Goal: Book appointment/travel/reservation

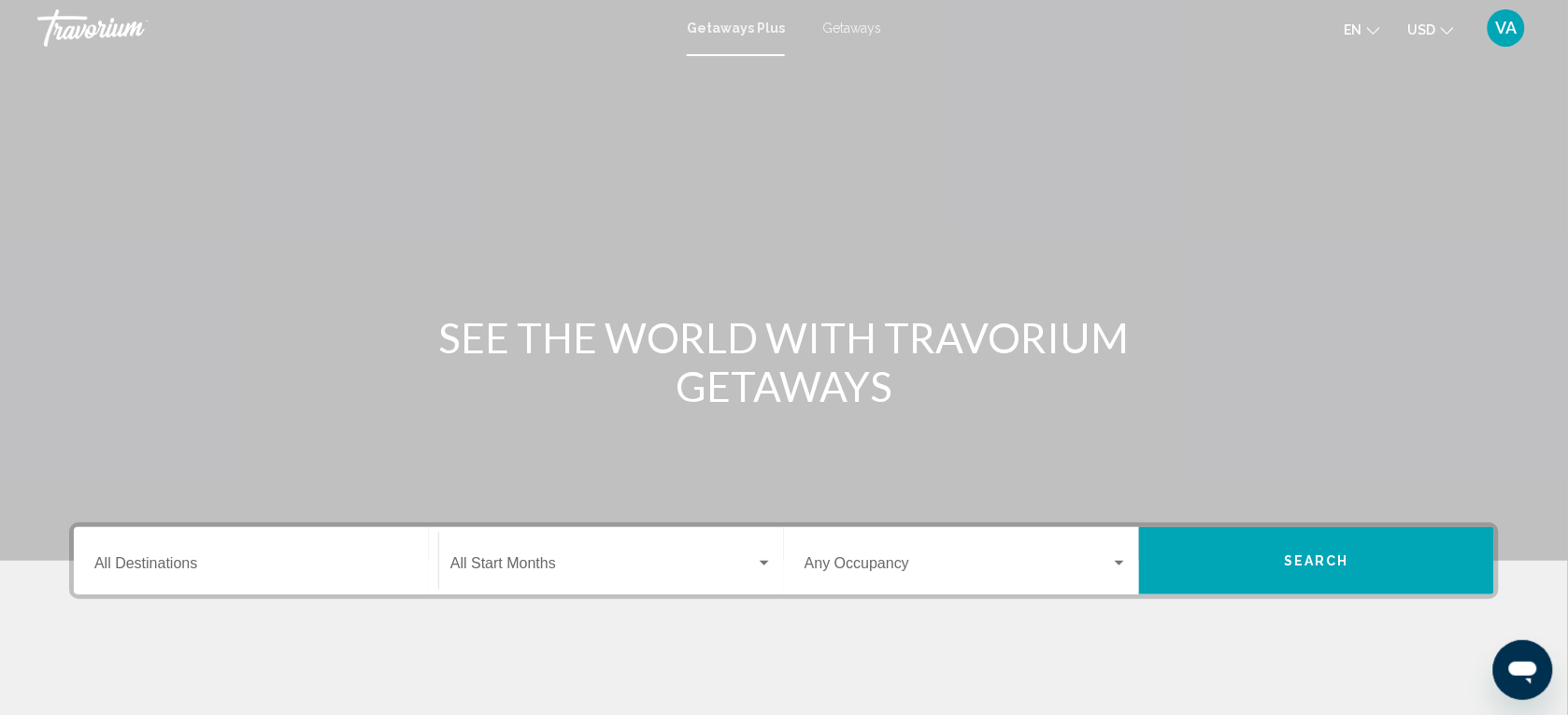
click at [234, 547] on div "Destination All Destinations" at bounding box center [256, 561] width 324 height 59
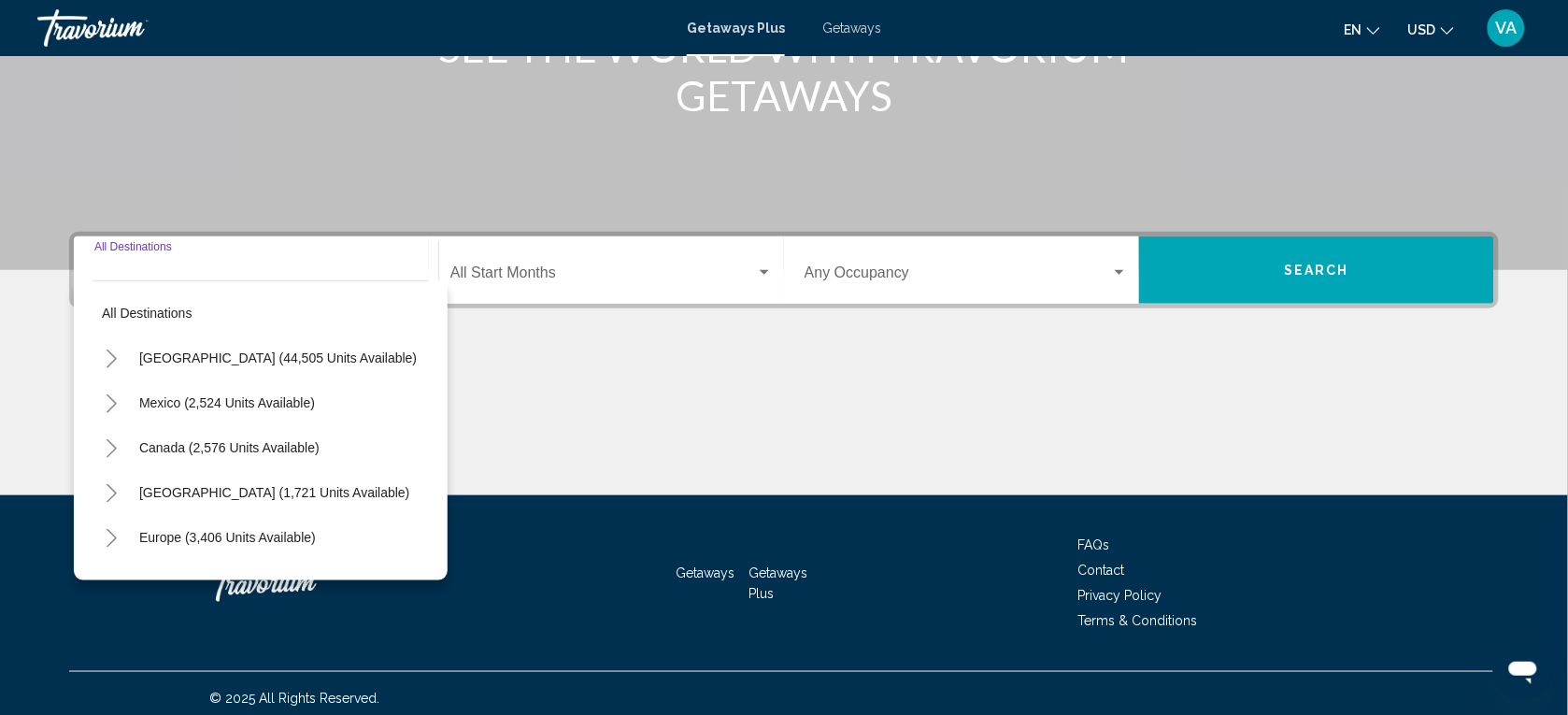
scroll to position [300, 0]
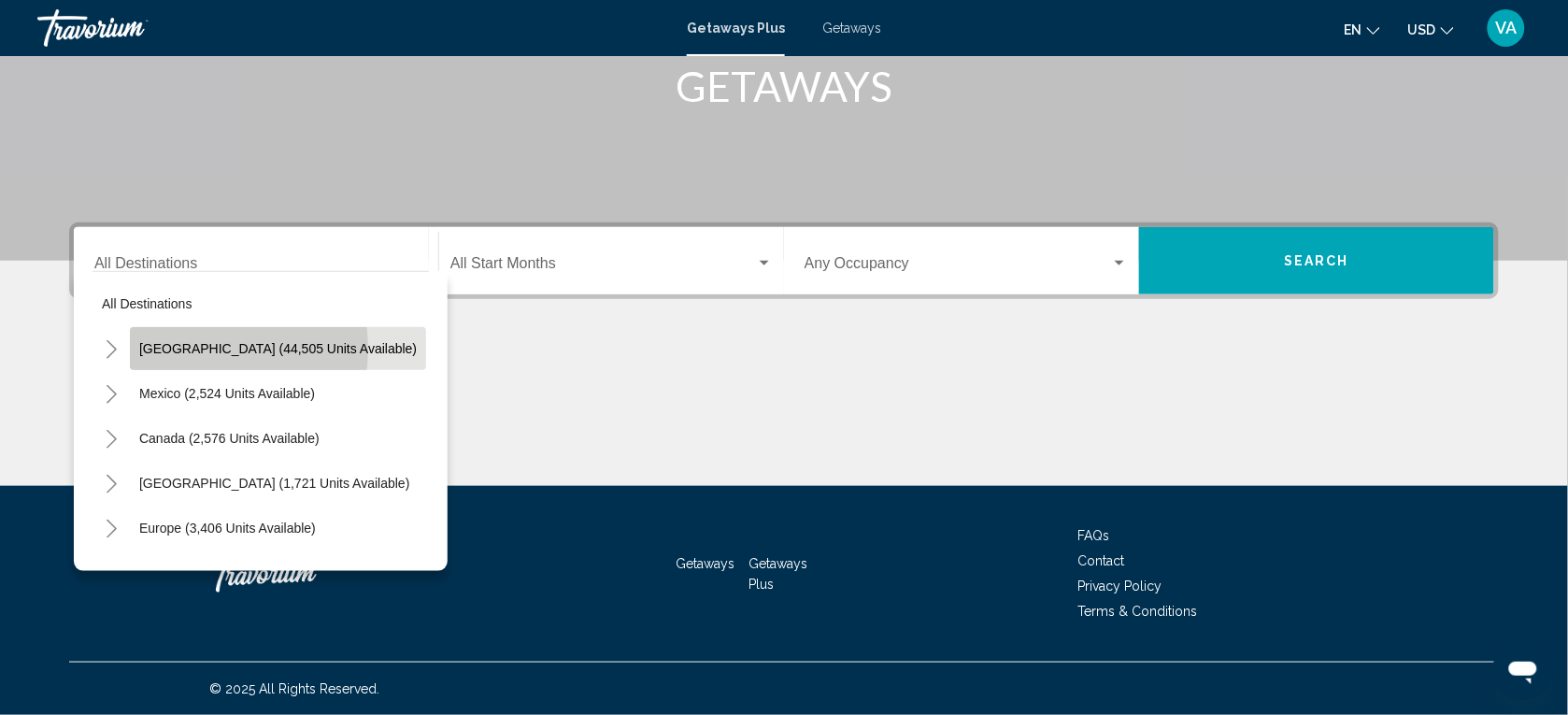
click at [188, 349] on span "[GEOGRAPHIC_DATA] (44,505 units available)" at bounding box center [278, 348] width 278 height 15
type input "**********"
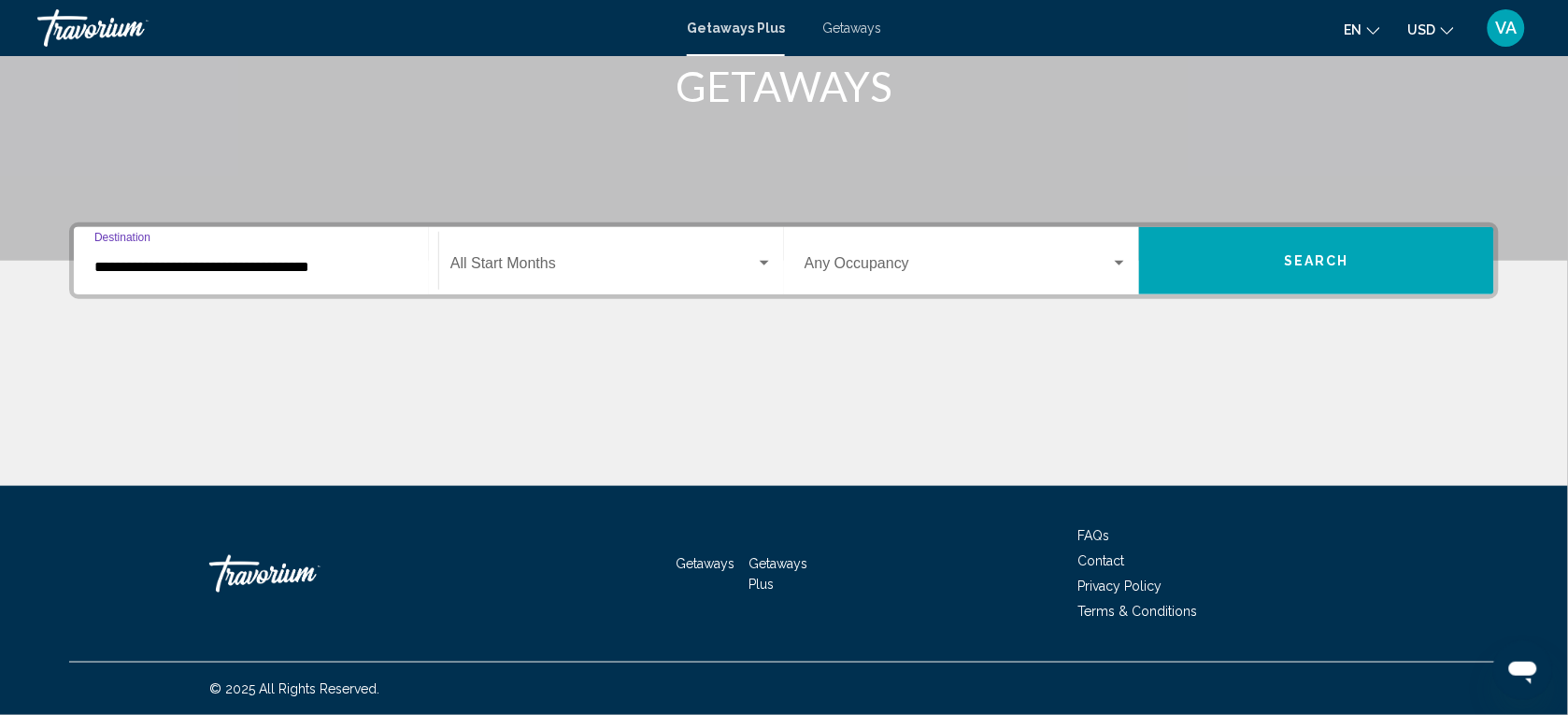
click at [629, 255] on div "Start Month All Start Months" at bounding box center [612, 260] width 323 height 59
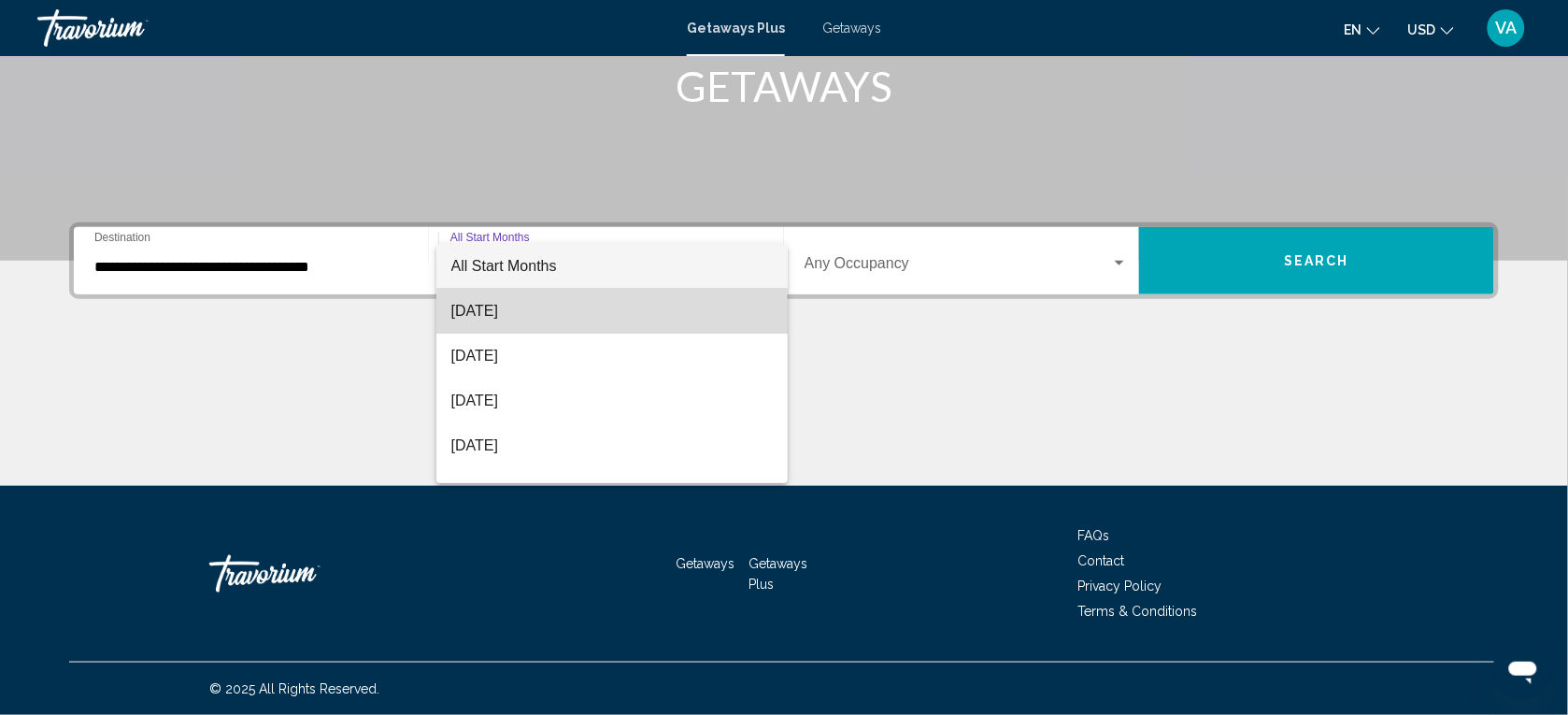
click at [635, 316] on span "[DATE]" at bounding box center [612, 311] width 323 height 45
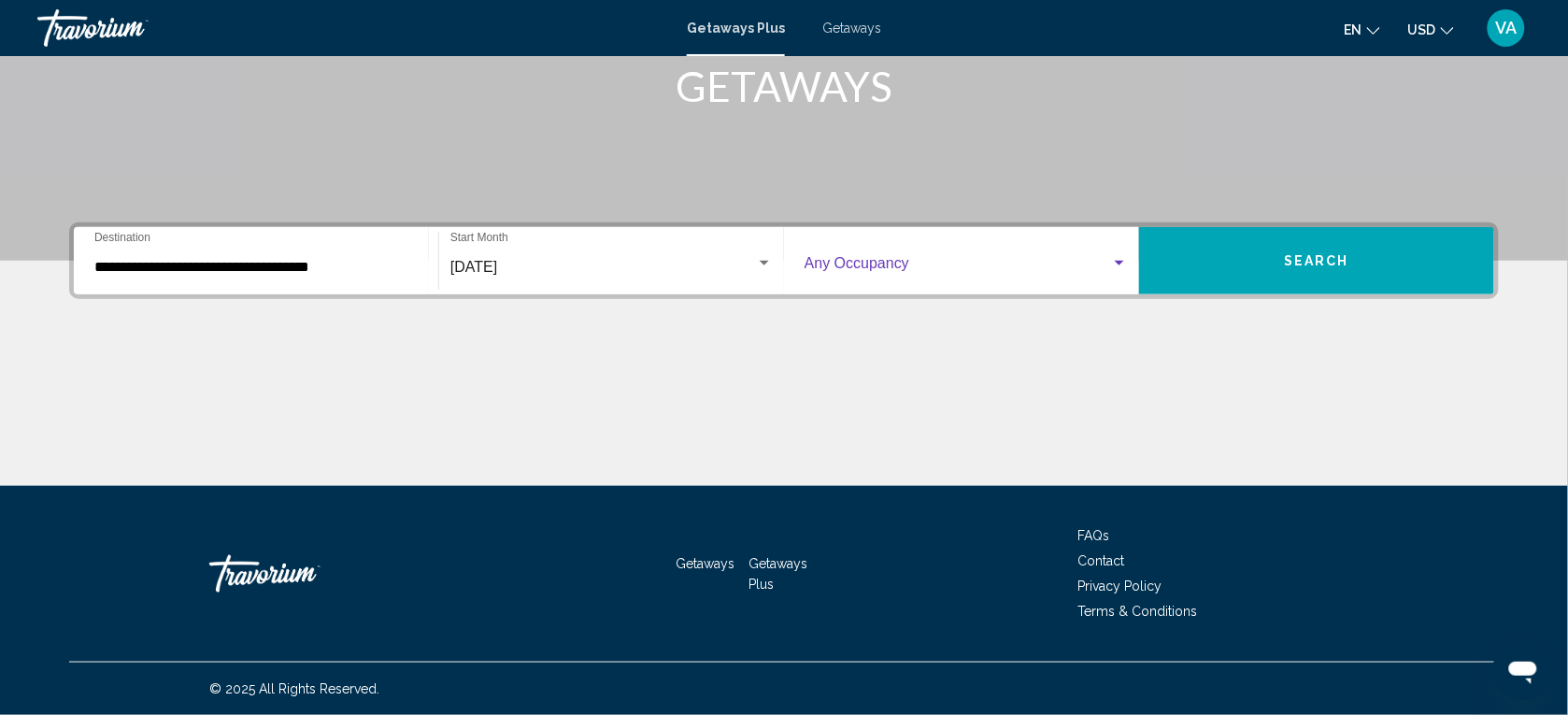
click at [1108, 261] on span "Search widget" at bounding box center [957, 266] width 306 height 17
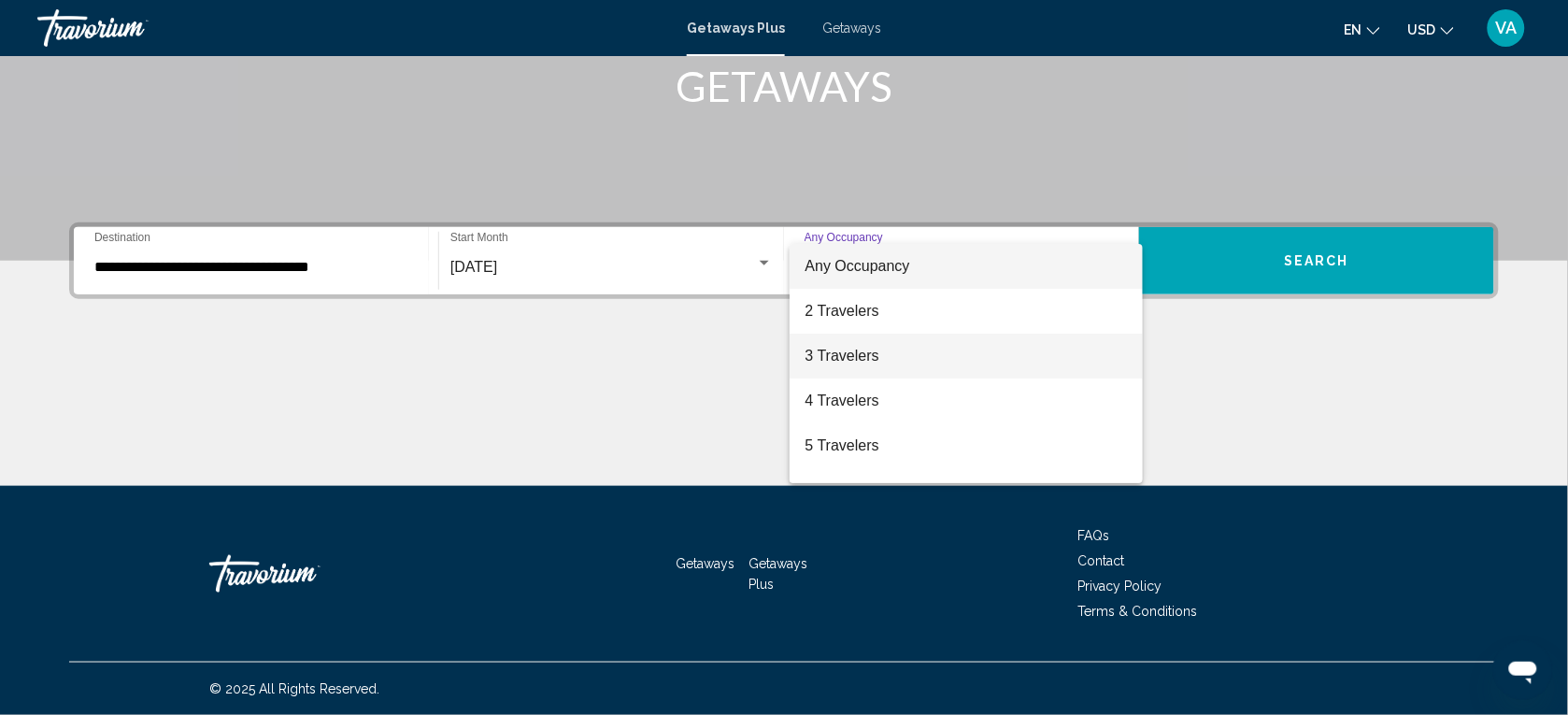
click at [1035, 354] on span "3 Travelers" at bounding box center [966, 356] width 324 height 45
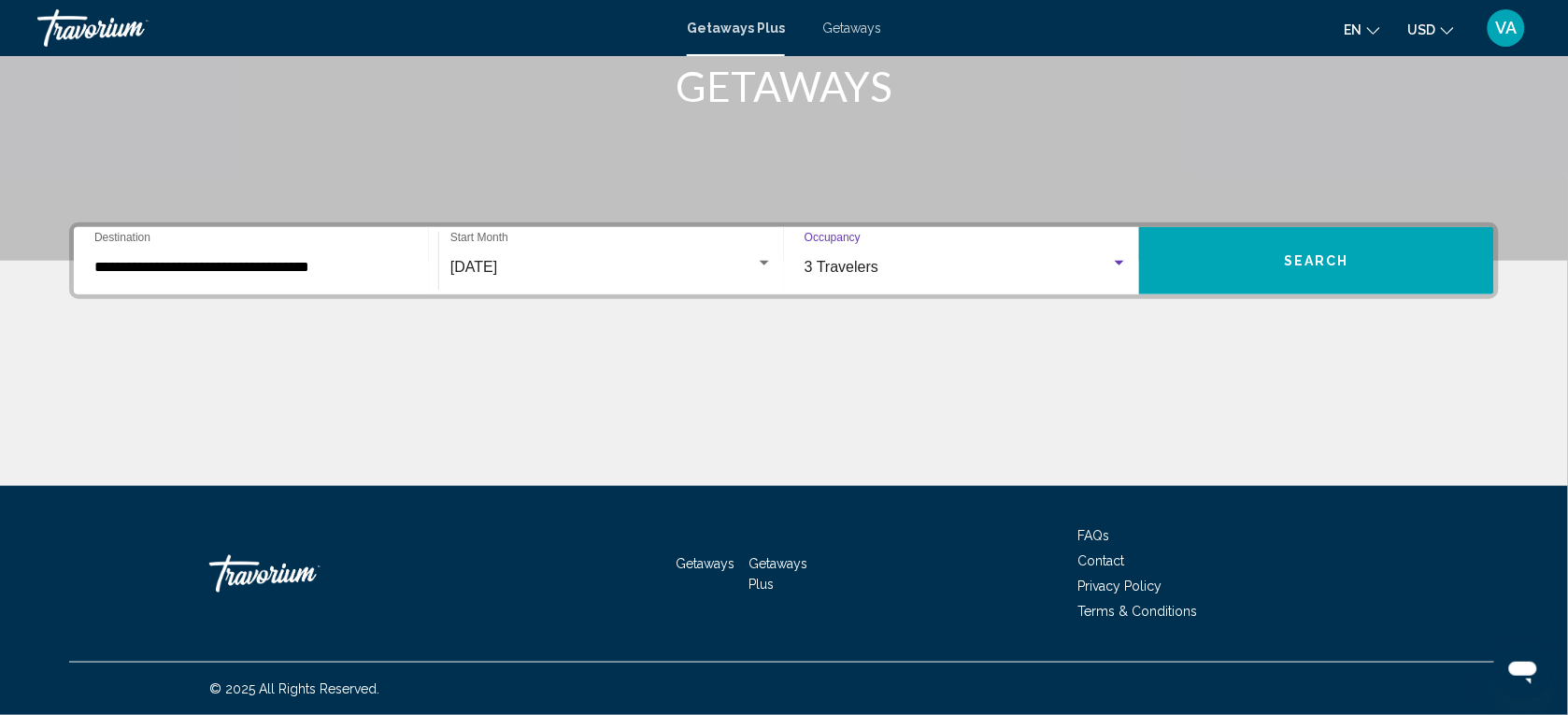
click at [1269, 283] on button "Search" at bounding box center [1315, 260] width 355 height 67
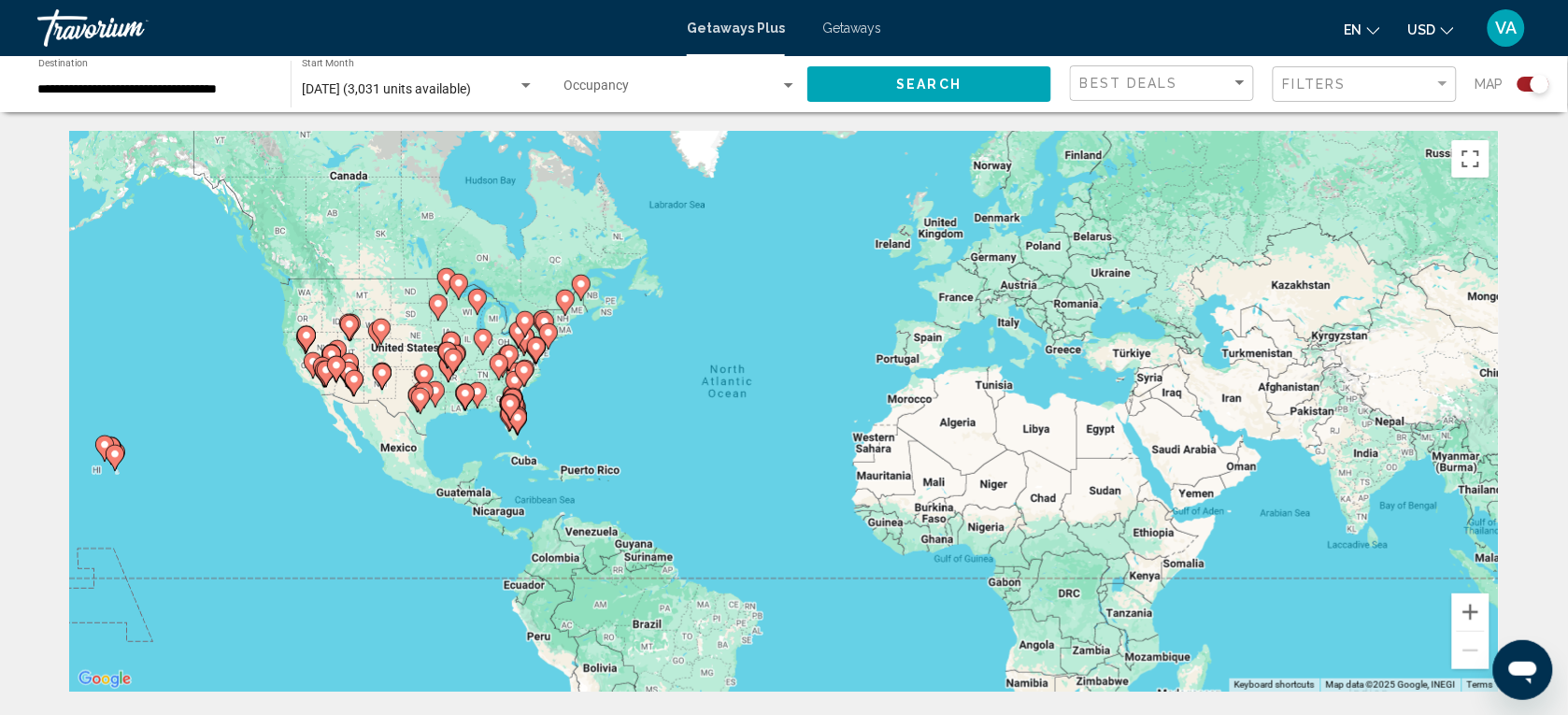
click at [183, 86] on input "**********" at bounding box center [154, 89] width 233 height 15
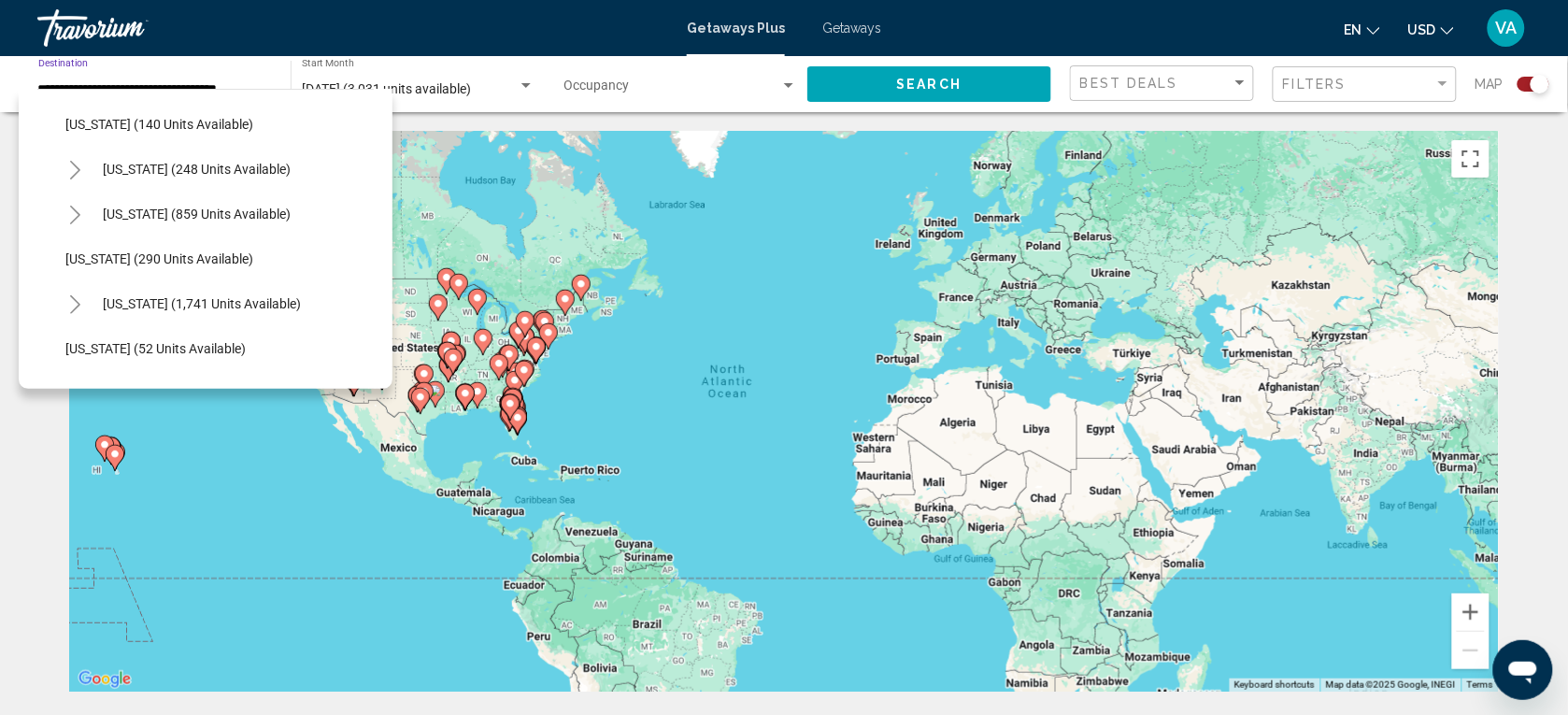
scroll to position [1284, 0]
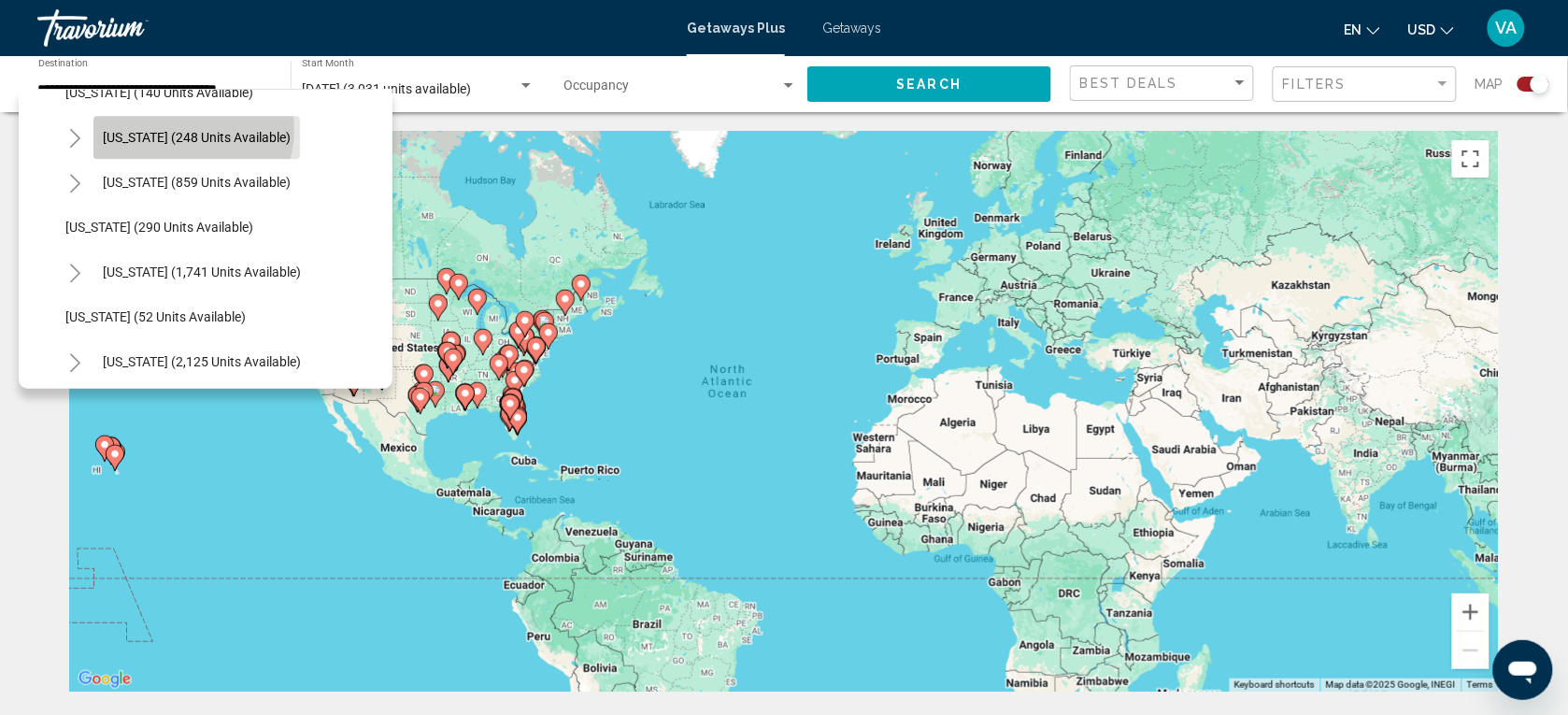
click at [181, 130] on span "[US_STATE] (248 units available)" at bounding box center [196, 137] width 187 height 15
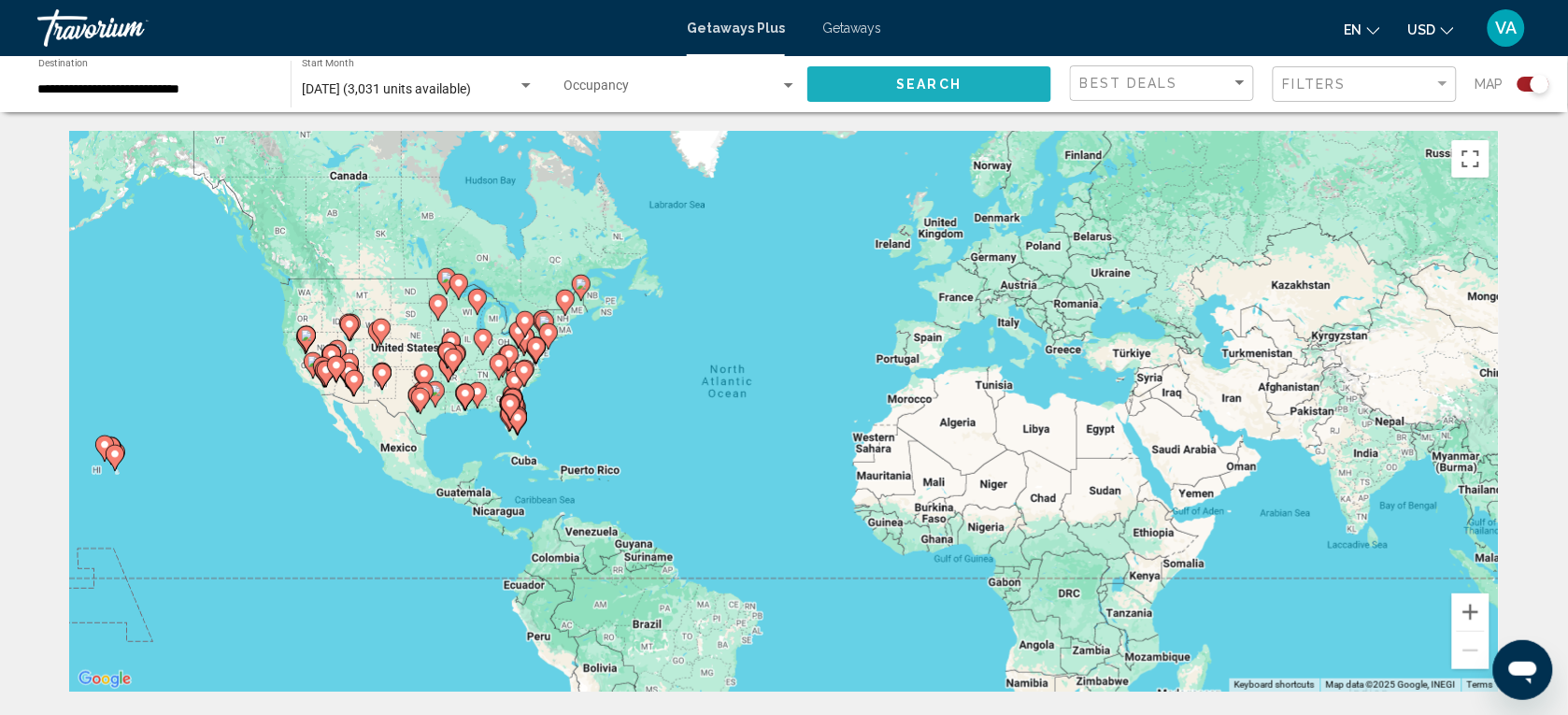
click at [908, 81] on span "Search" at bounding box center [929, 85] width 65 height 15
click at [170, 85] on input "**********" at bounding box center [154, 89] width 233 height 15
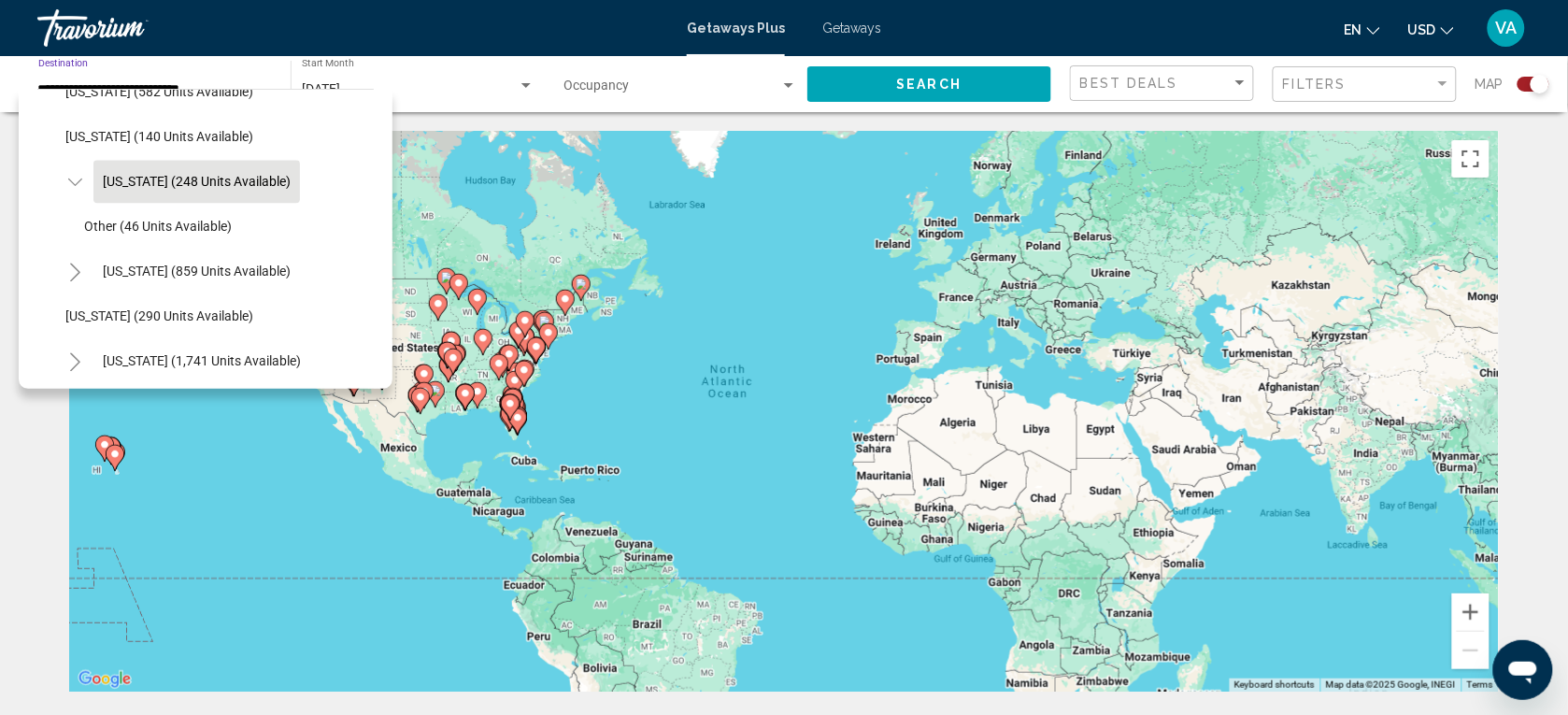
scroll to position [1196, 0]
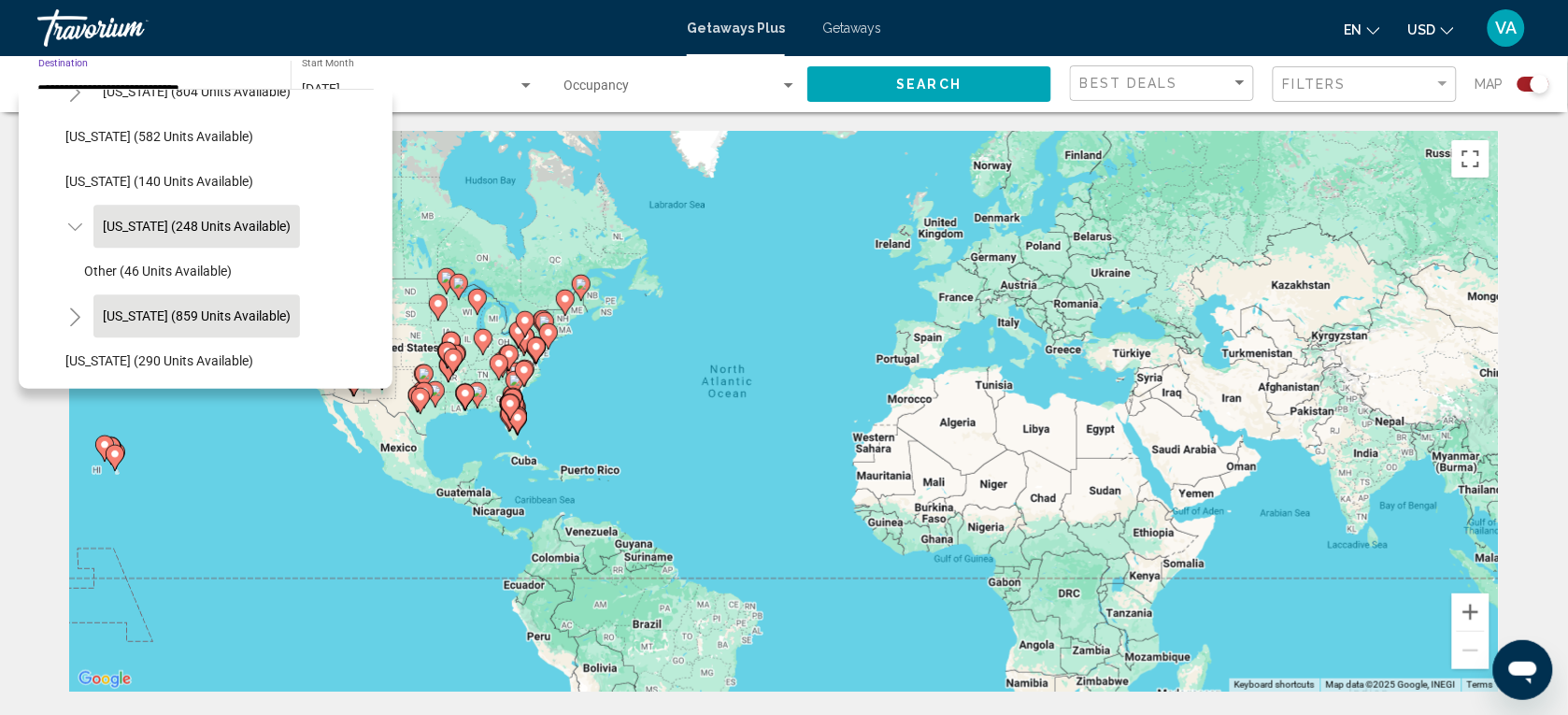
click at [199, 310] on span "[US_STATE] (859 units available)" at bounding box center [196, 315] width 187 height 15
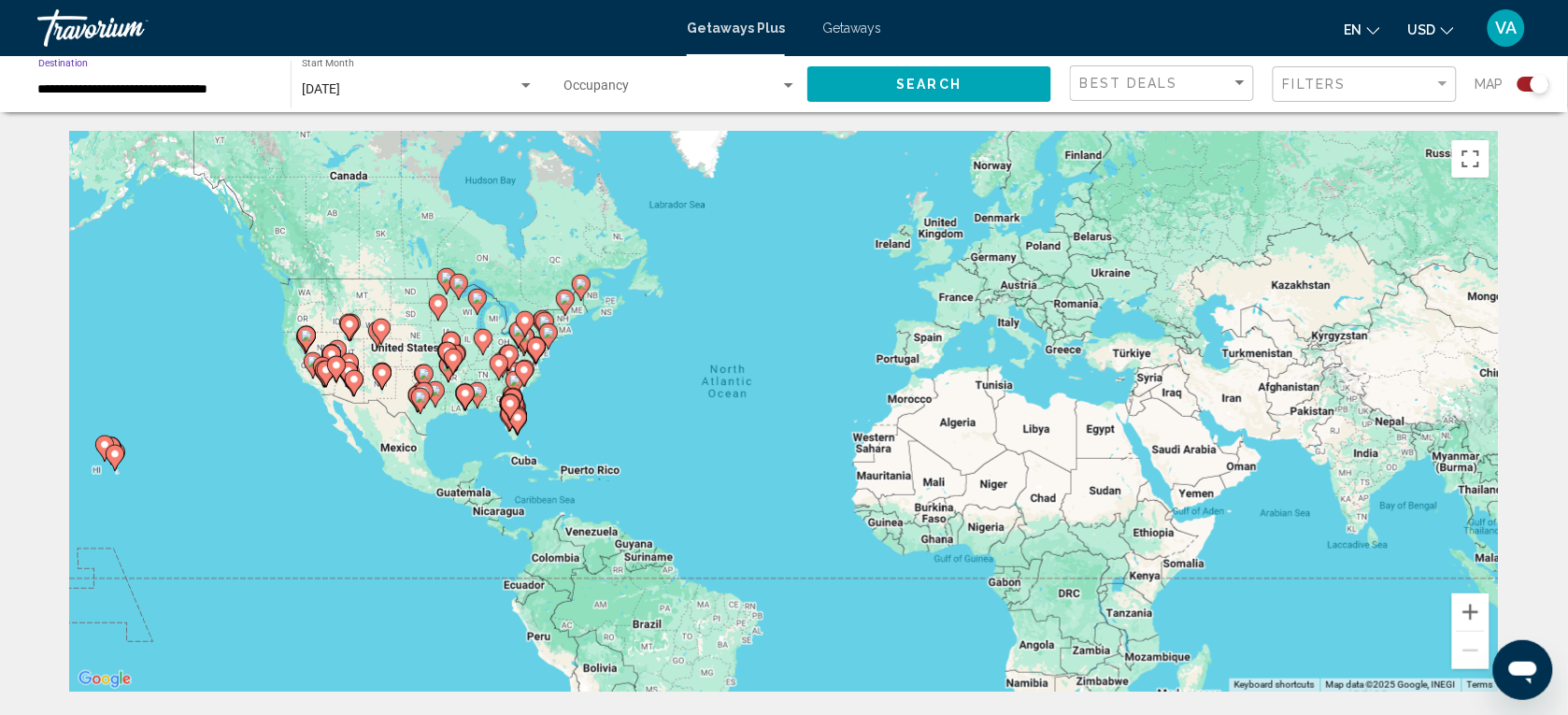
click at [643, 85] on span "Search widget" at bounding box center [671, 89] width 217 height 15
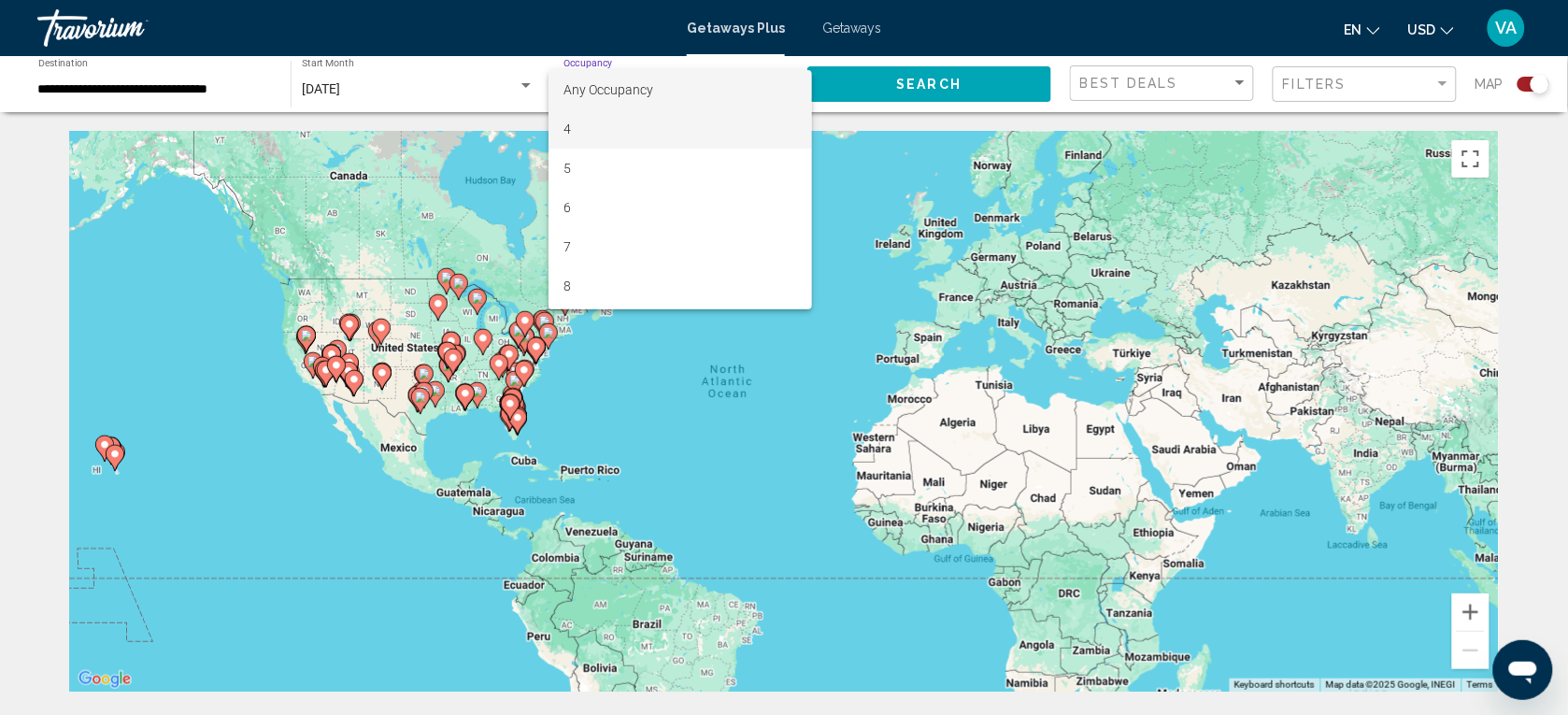
click at [727, 126] on span "4" at bounding box center [680, 129] width 233 height 39
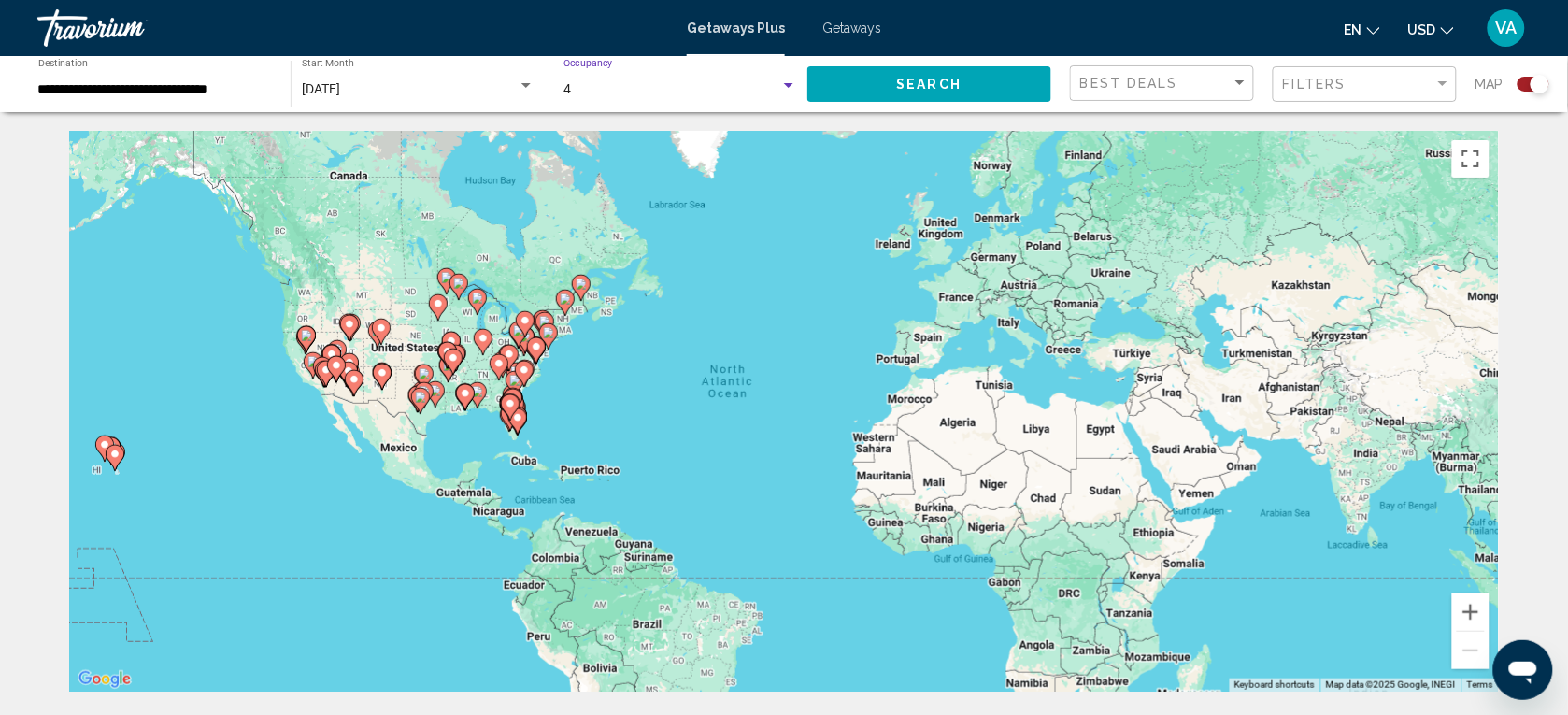
click at [895, 62] on div "Search" at bounding box center [938, 85] width 262 height 56
click at [890, 80] on button "Search" at bounding box center [929, 84] width 244 height 35
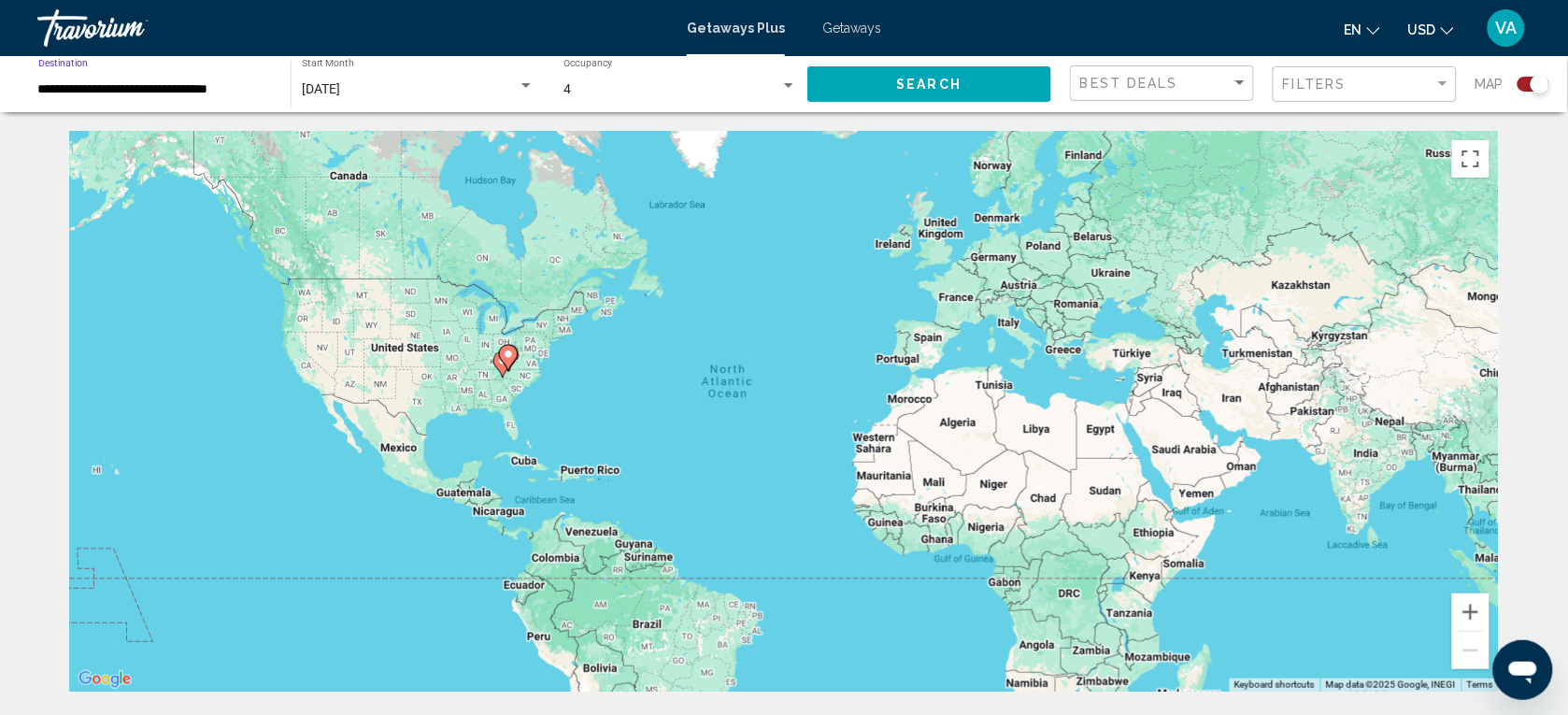
click at [157, 89] on input "**********" at bounding box center [154, 89] width 233 height 15
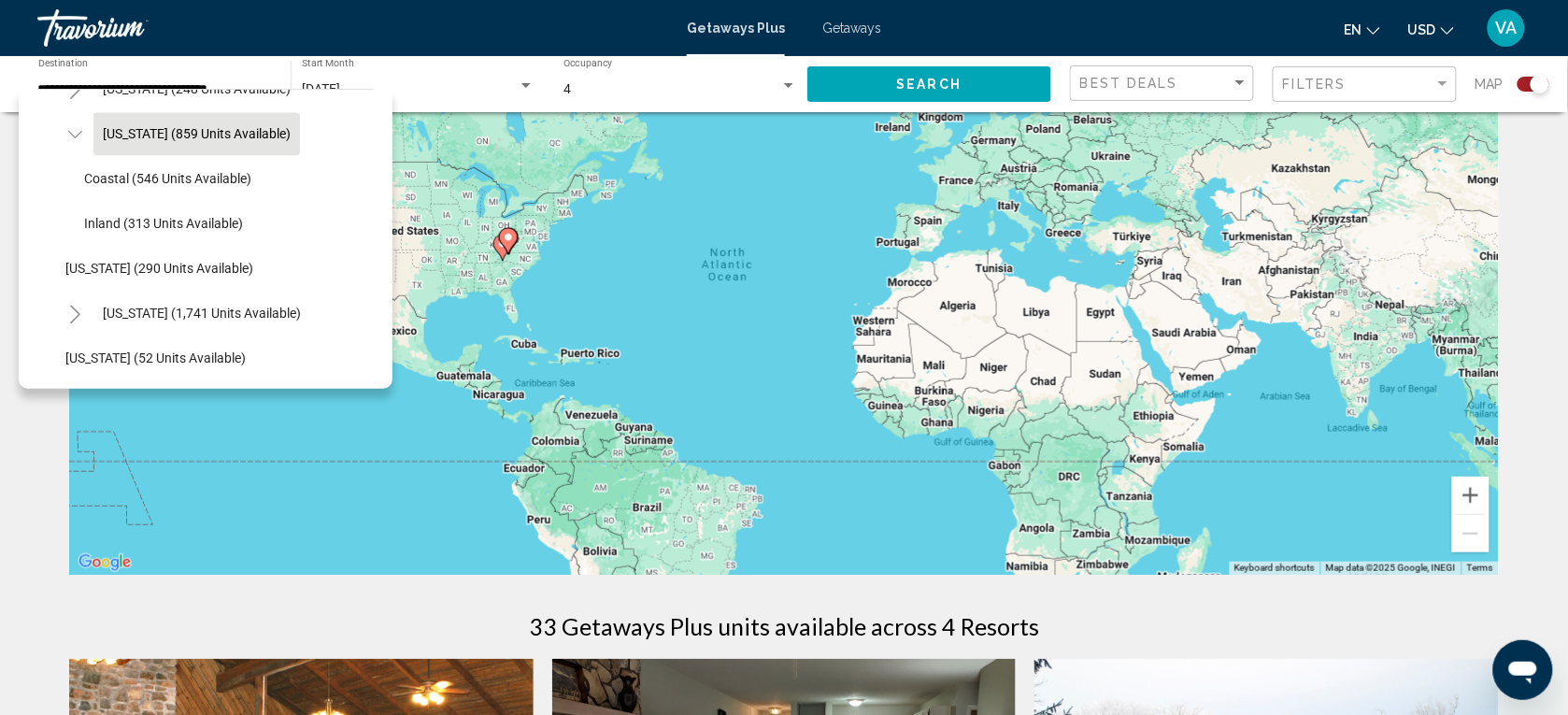
scroll to position [1379, 0]
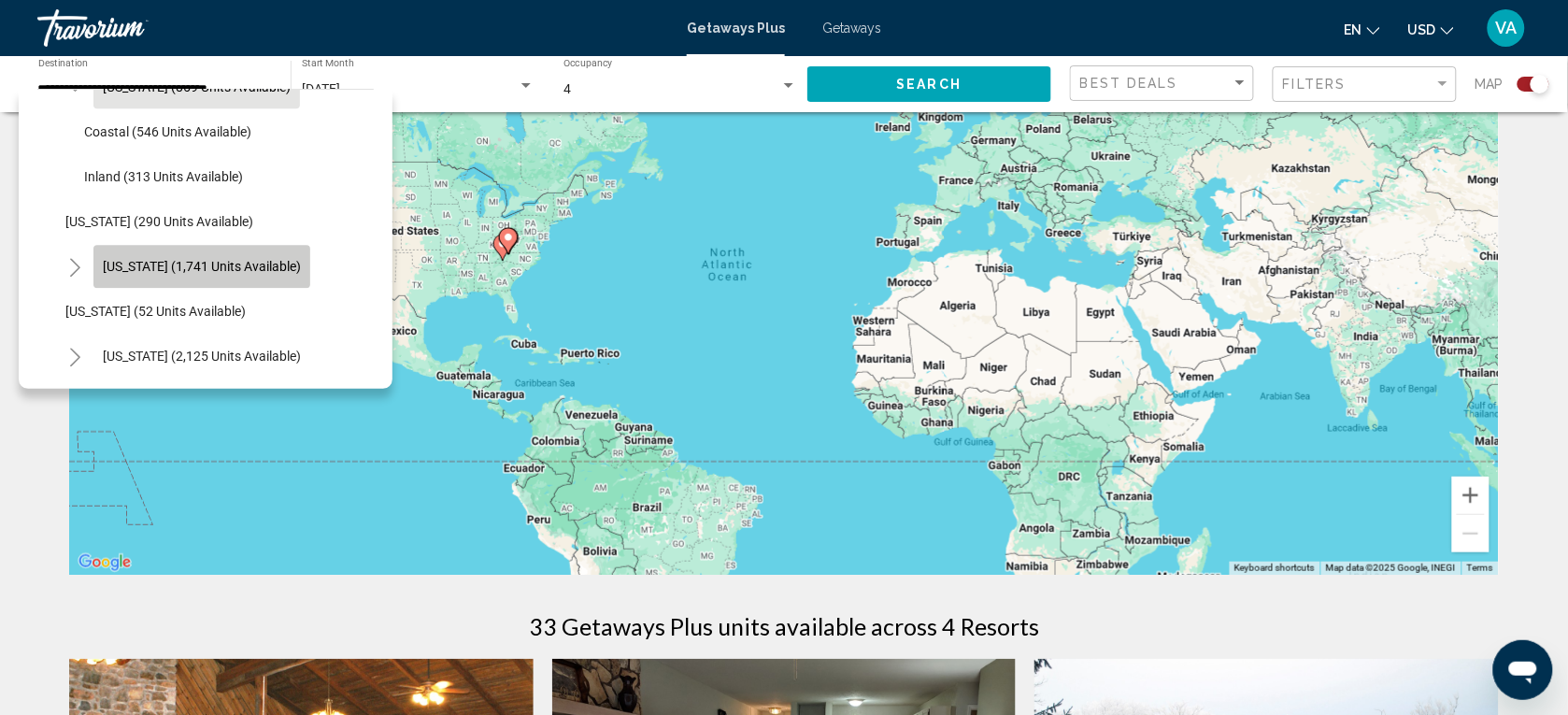
click at [197, 272] on span "[US_STATE] (1,741 units available)" at bounding box center [202, 265] width 198 height 15
type input "**********"
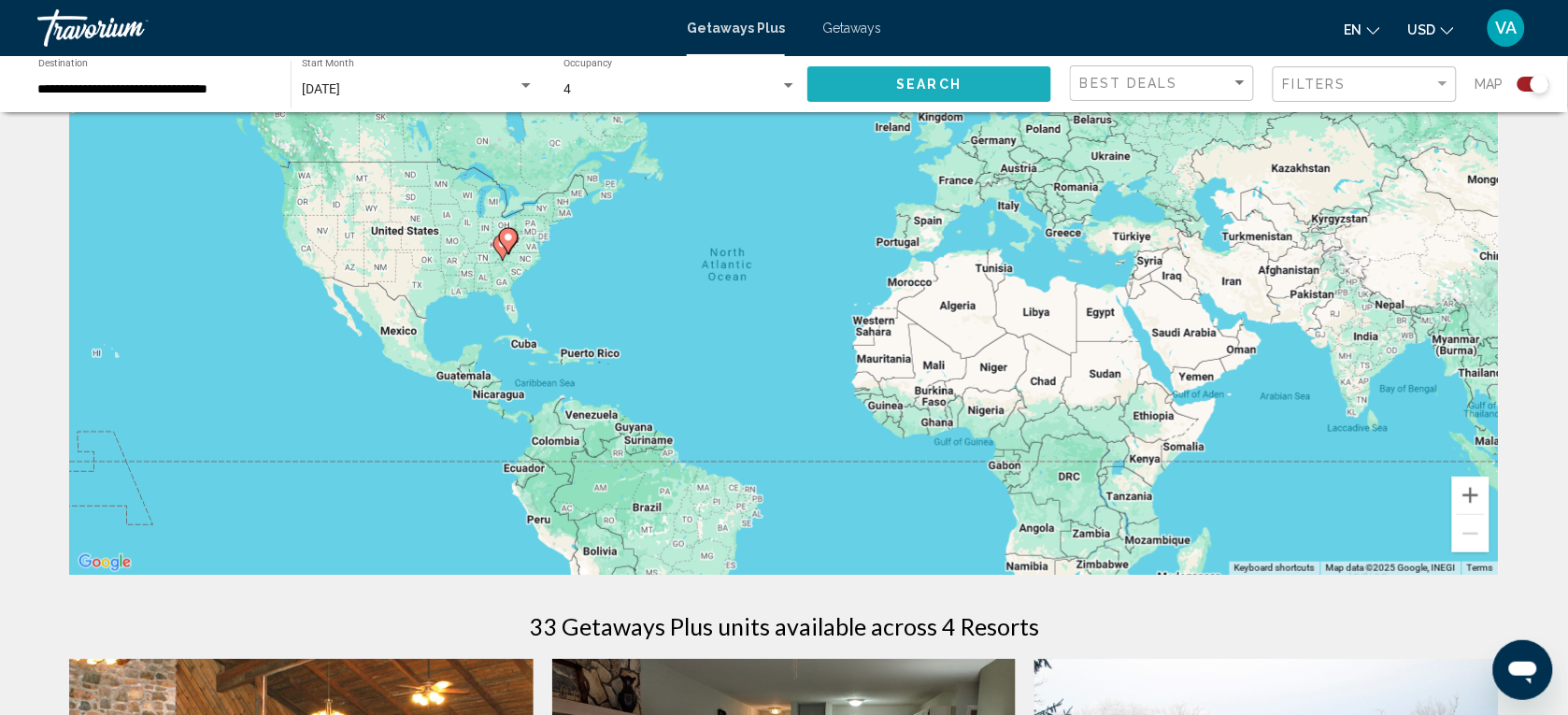
click at [870, 76] on button "Search" at bounding box center [929, 84] width 244 height 35
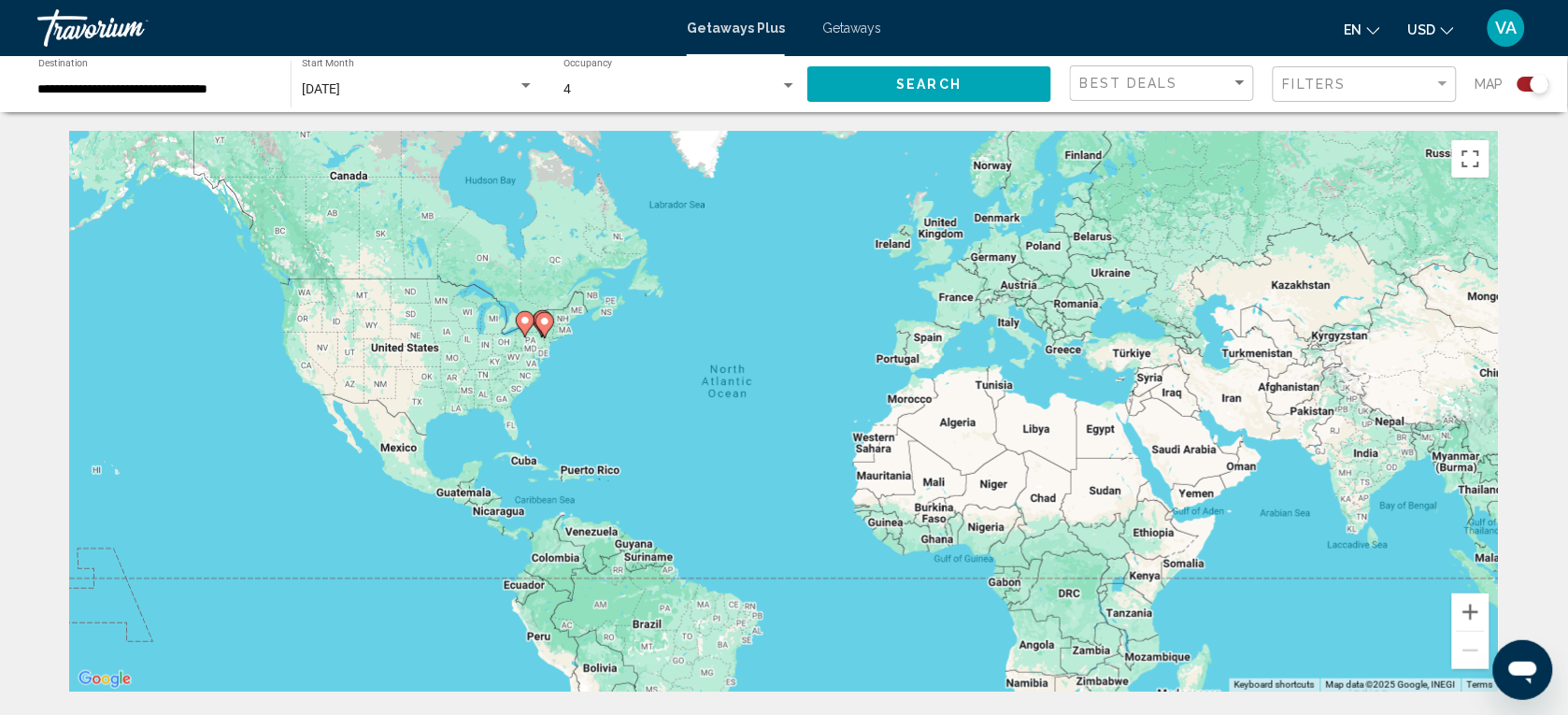
click at [631, 101] on div "4 Occupancy Any Occupancy" at bounding box center [680, 85] width 233 height 51
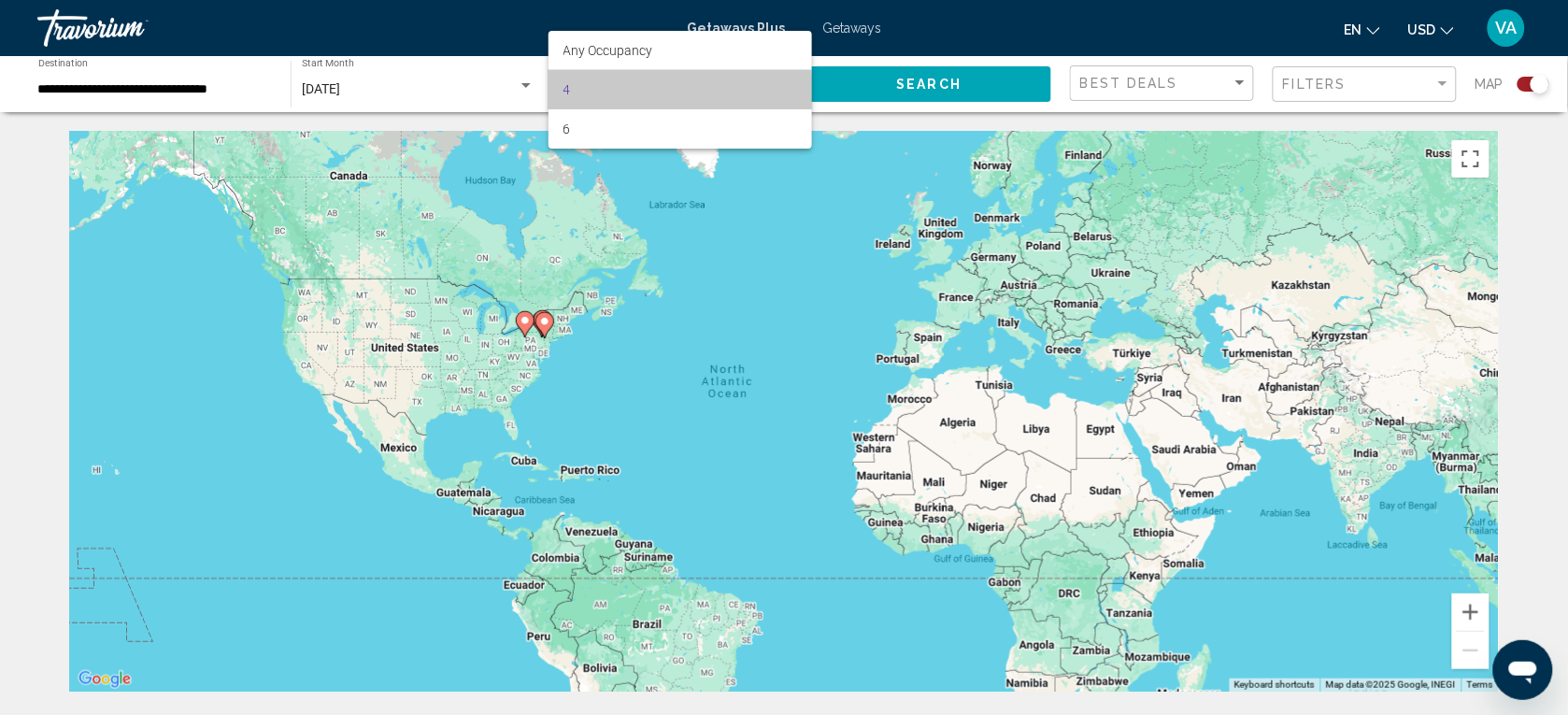
click at [631, 93] on span "4" at bounding box center [680, 89] width 233 height 39
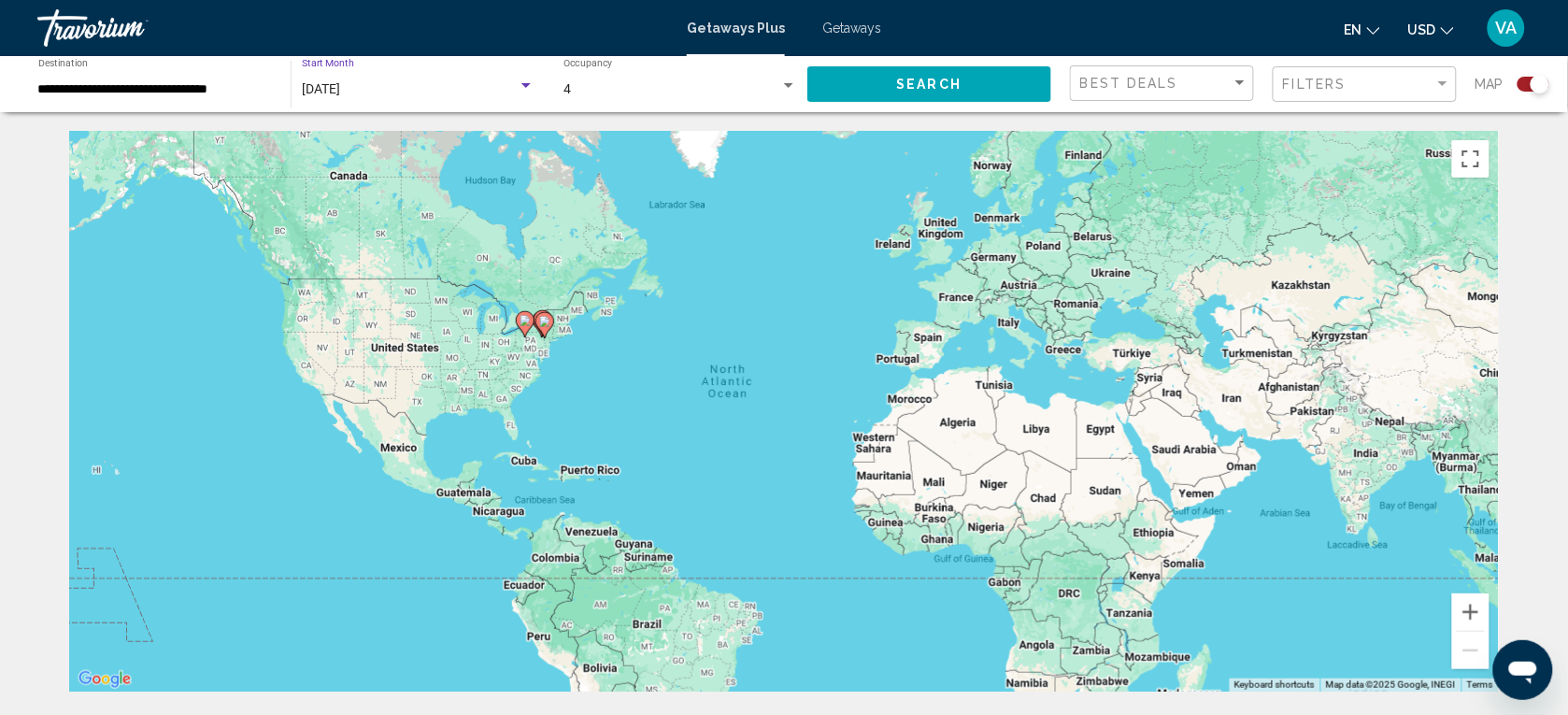
click at [329, 90] on span "[DATE]" at bounding box center [321, 88] width 38 height 15
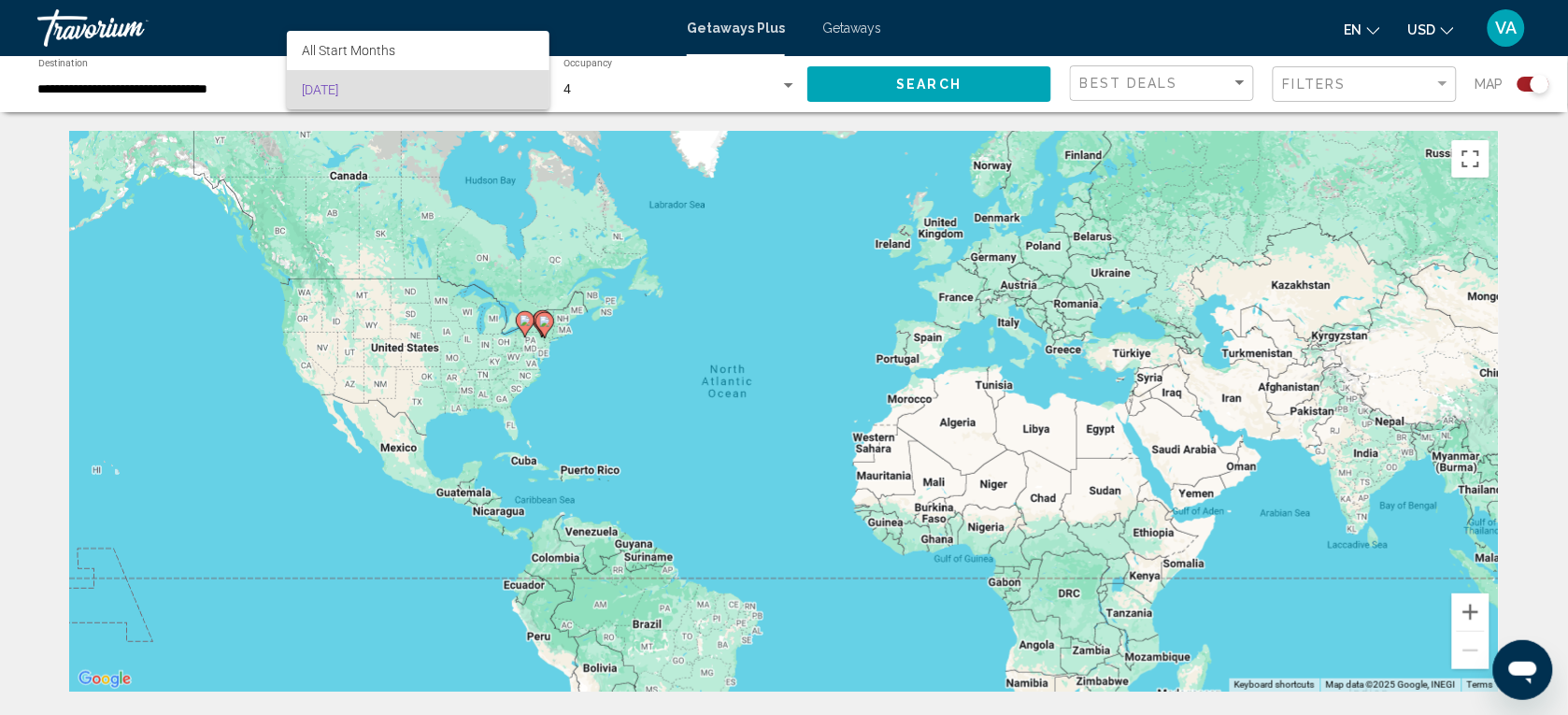
click at [181, 85] on div at bounding box center [784, 358] width 1568 height 715
